Goal: Find specific fact

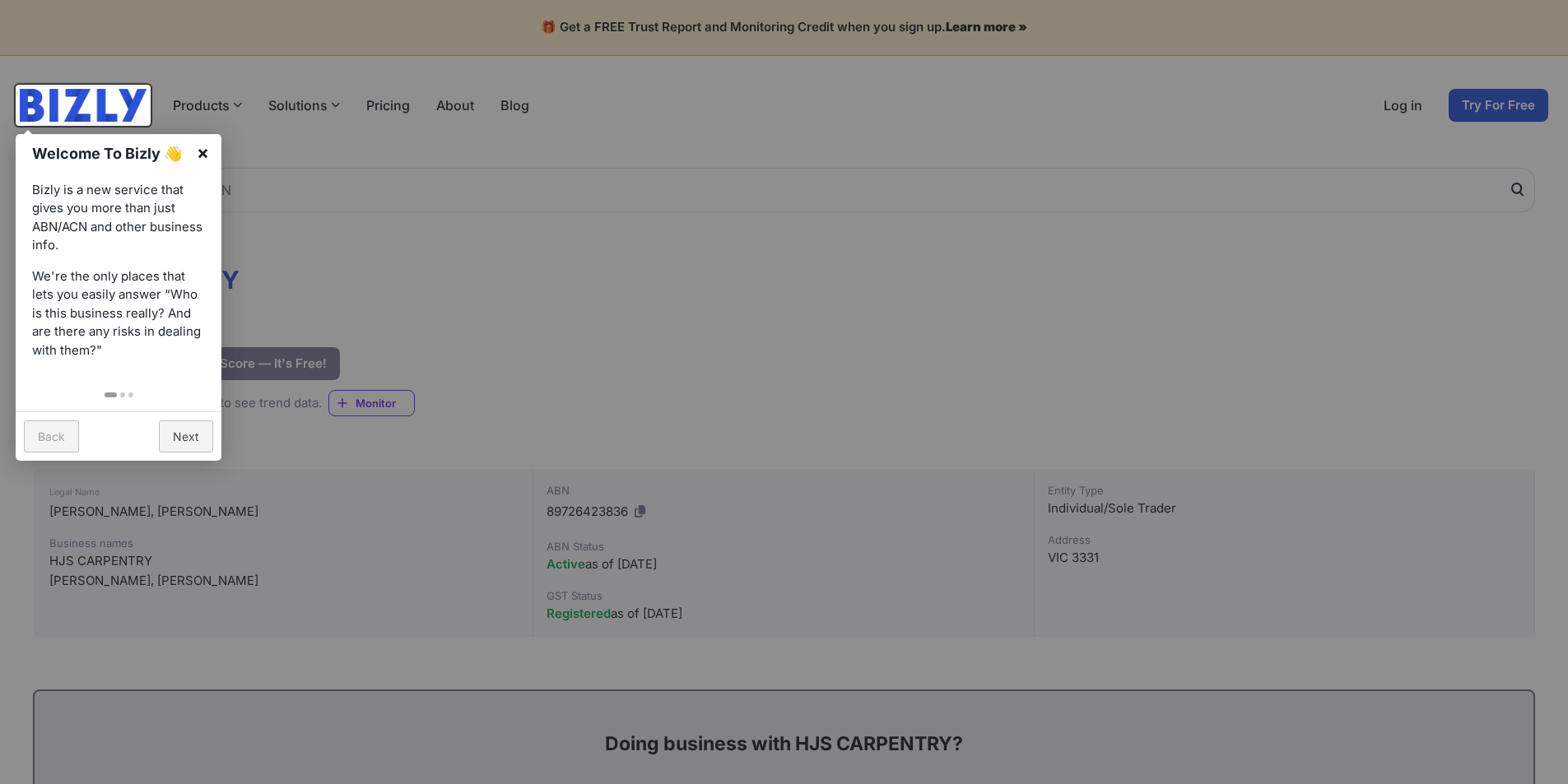
click at [201, 142] on link "×" at bounding box center [203, 153] width 37 height 37
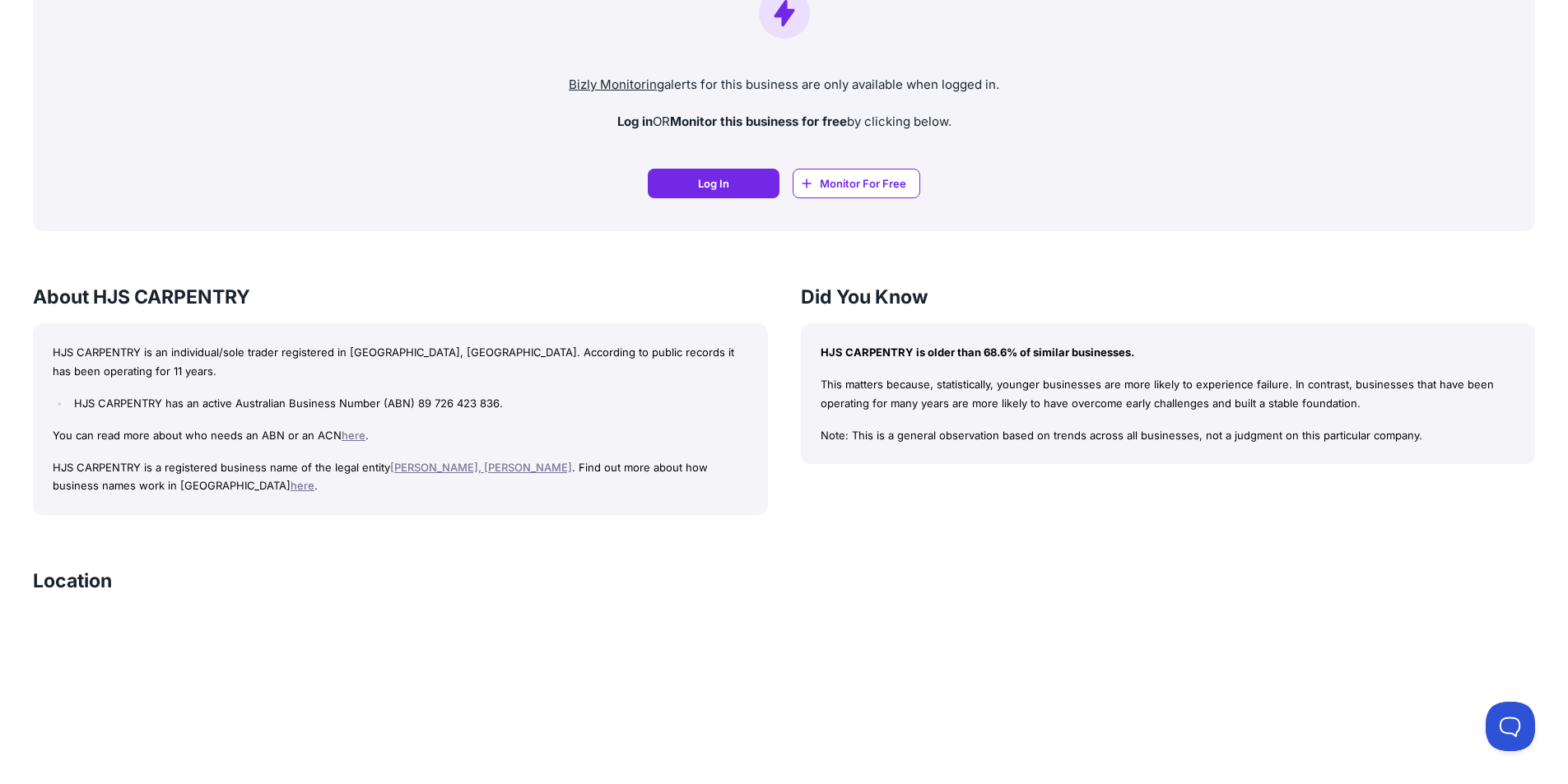
scroll to position [1216, 0]
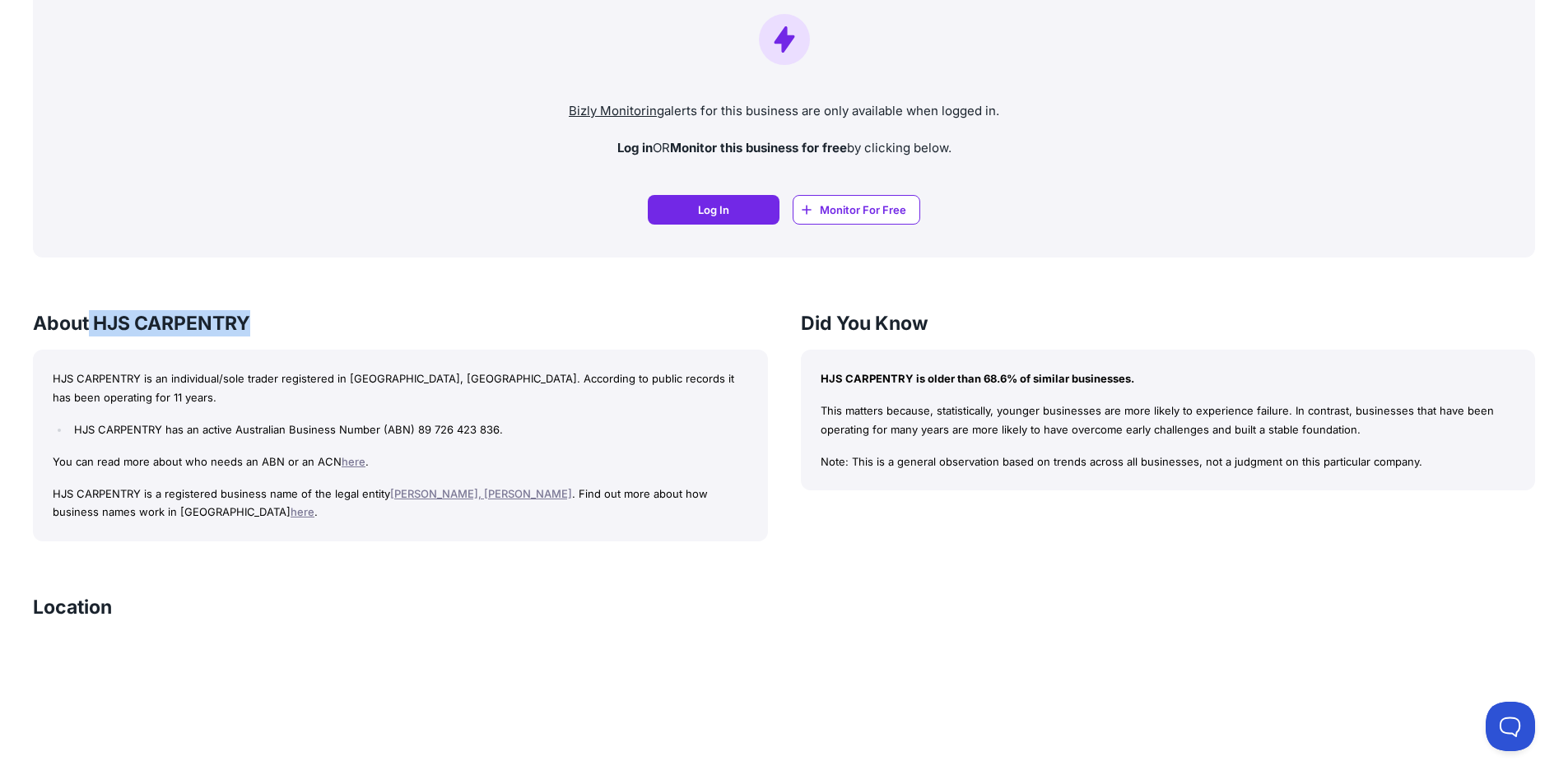
drag, startPoint x: 91, startPoint y: 321, endPoint x: 292, endPoint y: 307, distance: 201.5
click at [292, 307] on div "HJS CARPENTRY Bizly Score: View Trust Score — It's Free! View Trust Score — It'…" at bounding box center [784, 264] width 1568 height 2650
copy h3 "HJS CARPENTRY"
click at [501, 487] on link "[PERSON_NAME], [PERSON_NAME]" at bounding box center [481, 493] width 182 height 14
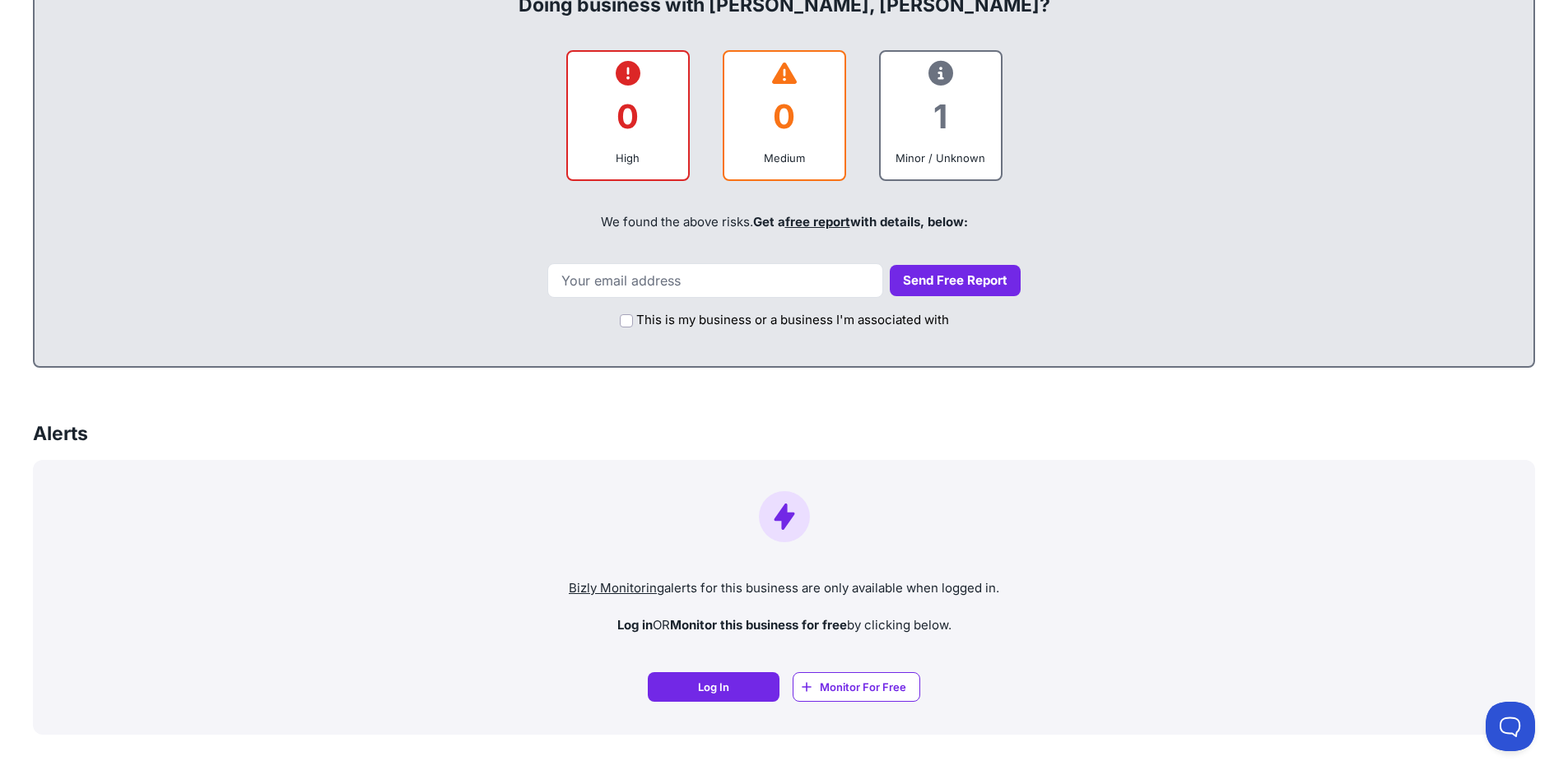
scroll to position [741, 0]
click at [955, 133] on div "1" at bounding box center [940, 114] width 94 height 67
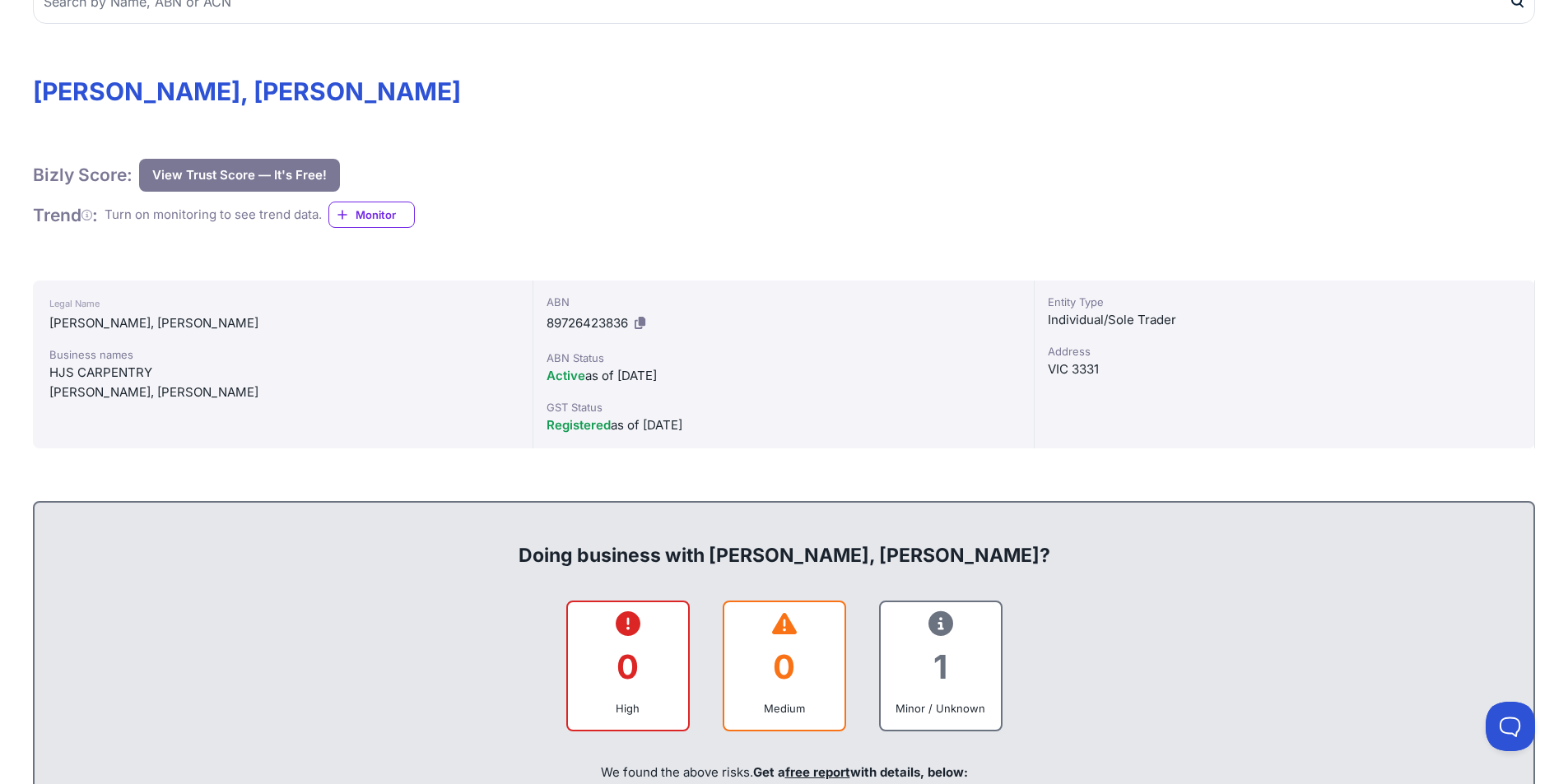
scroll to position [0, 0]
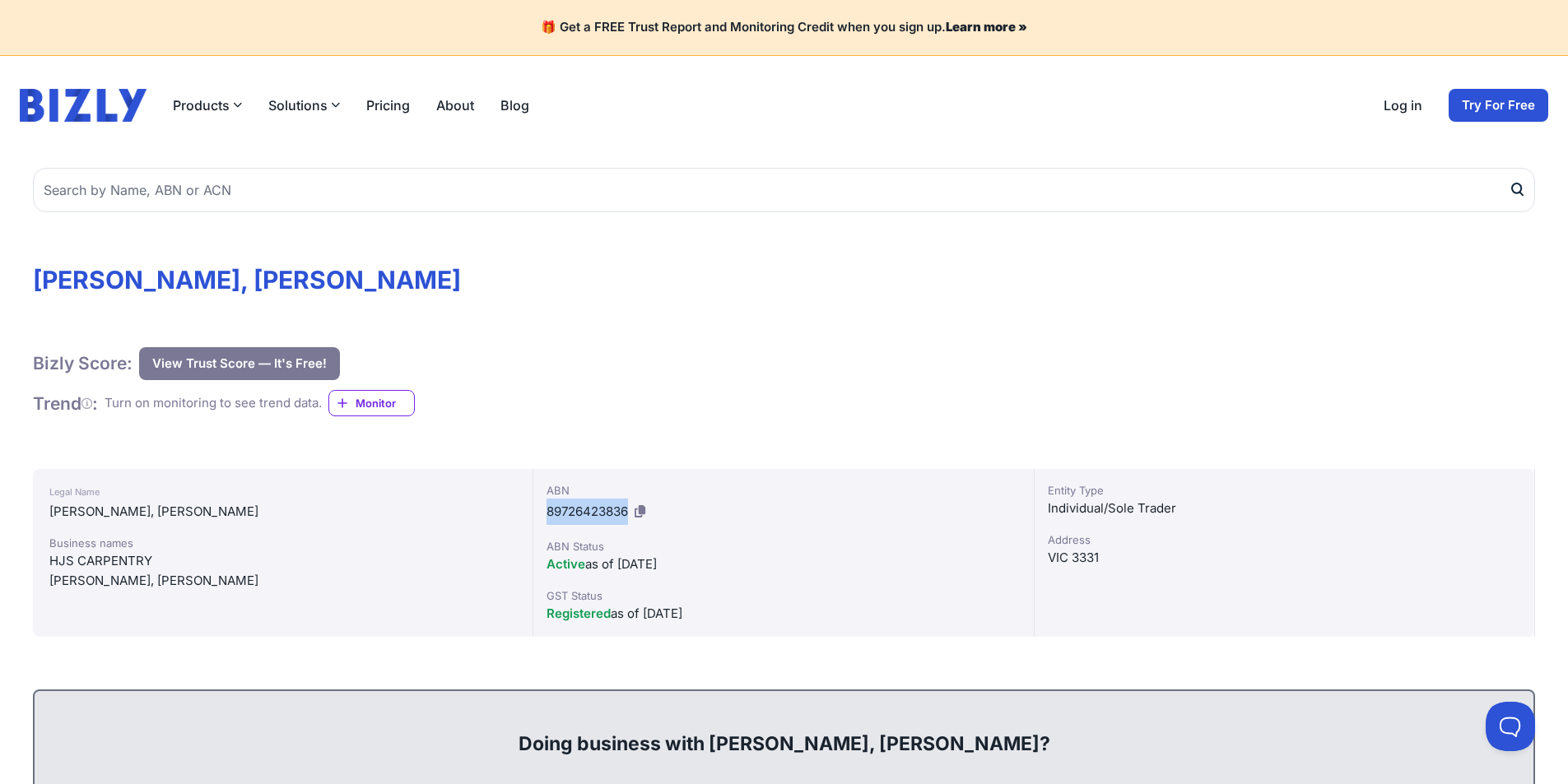
drag, startPoint x: 627, startPoint y: 509, endPoint x: 538, endPoint y: 510, distance: 89.0
click at [538, 510] on div "ABN 89726423836 ABN Status Active as of [DATE] GST Status Registered as of [DAT…" at bounding box center [784, 553] width 500 height 168
copy span "89726423836"
